Goal: Task Accomplishment & Management: Manage account settings

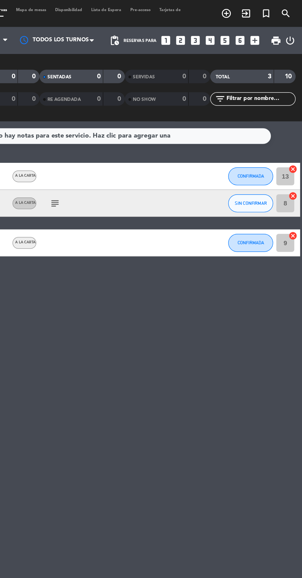
click at [294, 29] on icon "power_settings_new" at bounding box center [293, 27] width 7 height 7
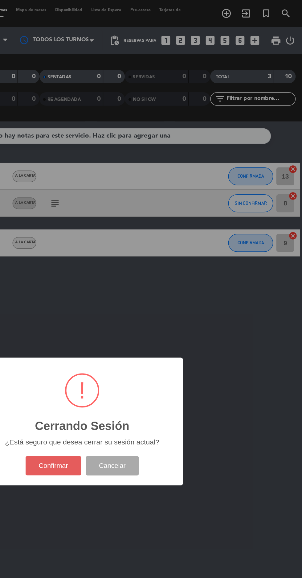
click at [131, 322] on button "Confirmar" at bounding box center [131, 319] width 39 height 13
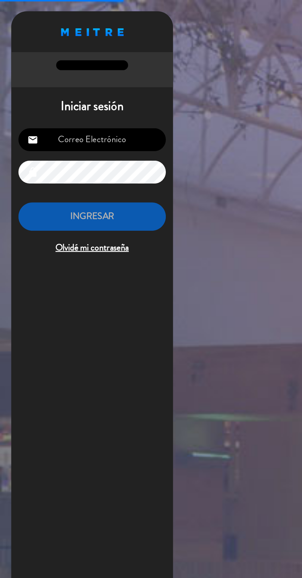
click at [48, 97] on input "email" at bounding box center [63, 96] width 101 height 16
type input "[EMAIL_ADDRESS][DOMAIN_NAME]"
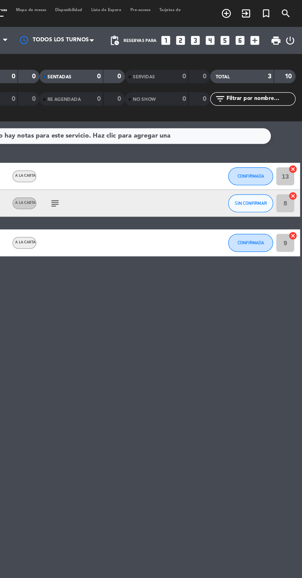
click at [296, 31] on icon "power_settings_new" at bounding box center [293, 27] width 7 height 7
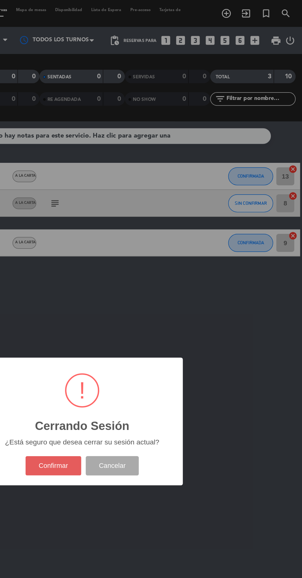
click at [130, 322] on button "Confirmar" at bounding box center [131, 319] width 39 height 13
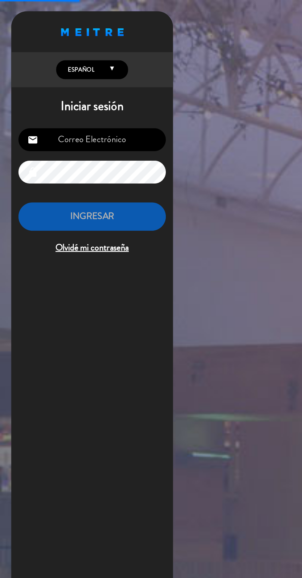
click at [48, 98] on input "email" at bounding box center [63, 96] width 101 height 16
type input "[EMAIL_ADDRESS][DOMAIN_NAME]"
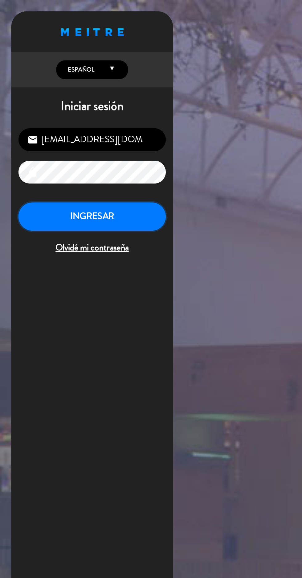
click at [52, 151] on button "INGRESAR" at bounding box center [63, 148] width 101 height 19
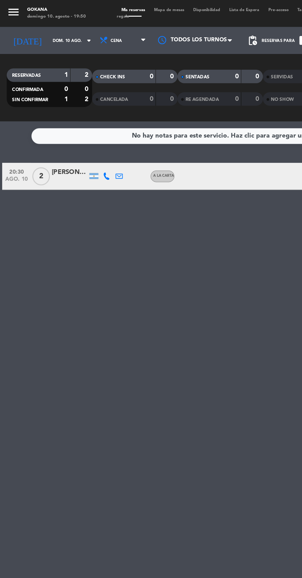
click at [42, 123] on div at bounding box center [47, 124] width 25 height 5
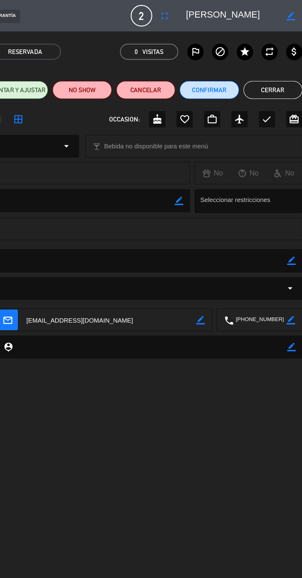
click at [281, 67] on button "Cerrar" at bounding box center [282, 62] width 40 height 12
